Goal: Task Accomplishment & Management: Use online tool/utility

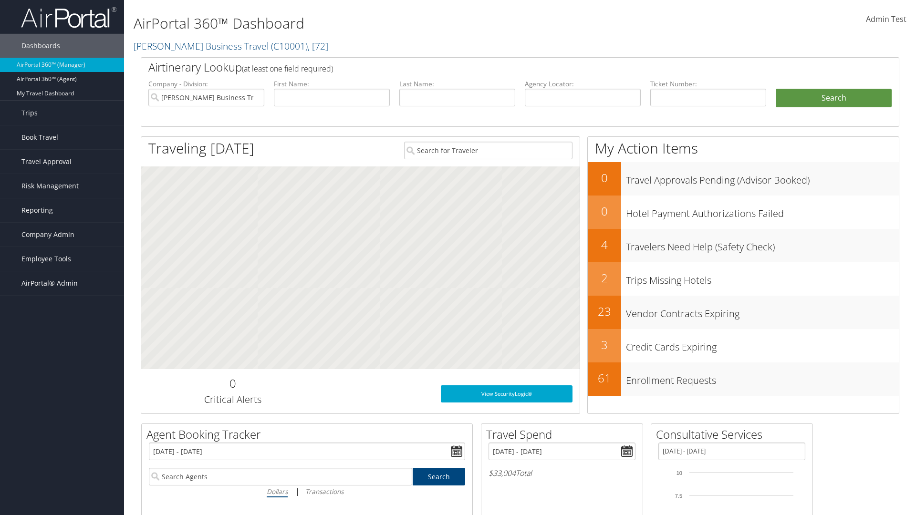
click at [62, 283] on span "AirPortal® Admin" at bounding box center [49, 283] width 56 height 24
click at [62, 453] on link "Queue Manager" at bounding box center [62, 460] width 124 height 14
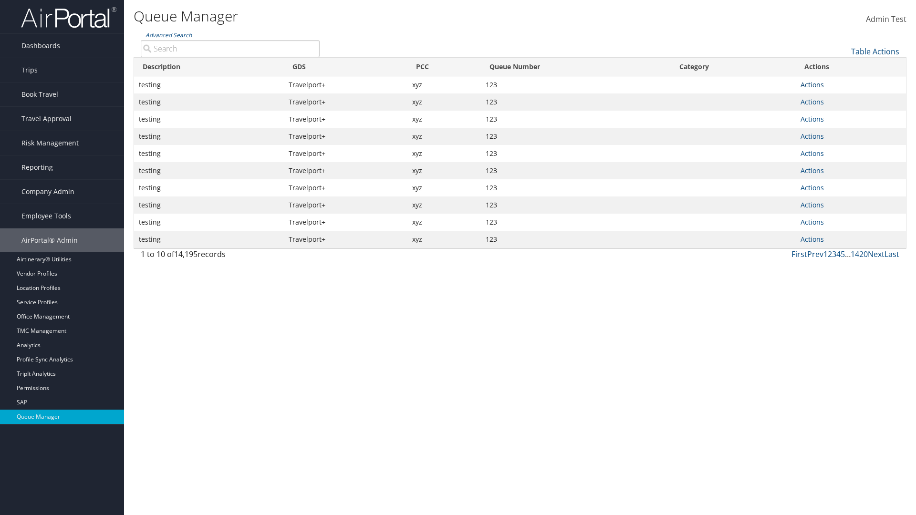
click at [812, 84] on link "Actions" at bounding box center [812, 84] width 23 height 9
click at [0, 0] on link "Push To Queue" at bounding box center [0, 0] width 0 height 0
type input "Push To Queue"
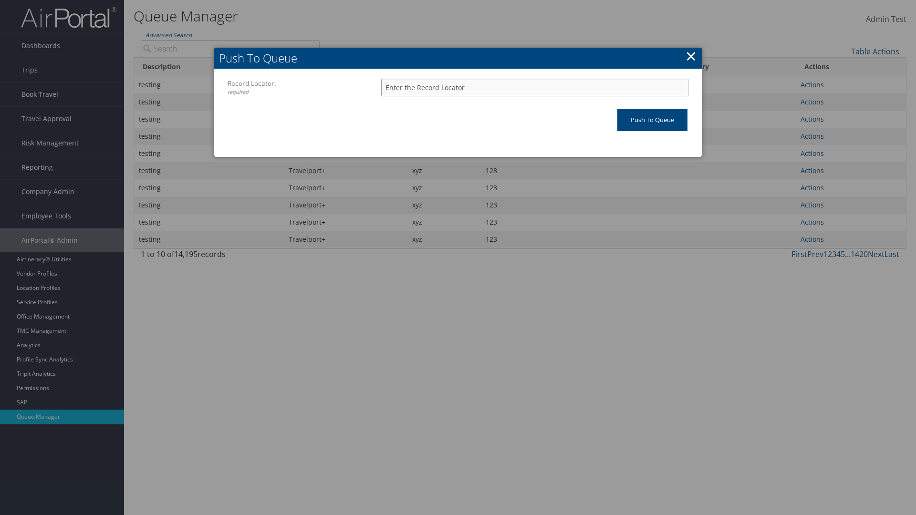
click at [535, 87] on input "Record Locator: required" at bounding box center [534, 88] width 307 height 18
type input "123"
click at [652, 120] on input "Push To Queue" at bounding box center [652, 120] width 70 height 22
